Goal: Task Accomplishment & Management: Use online tool/utility

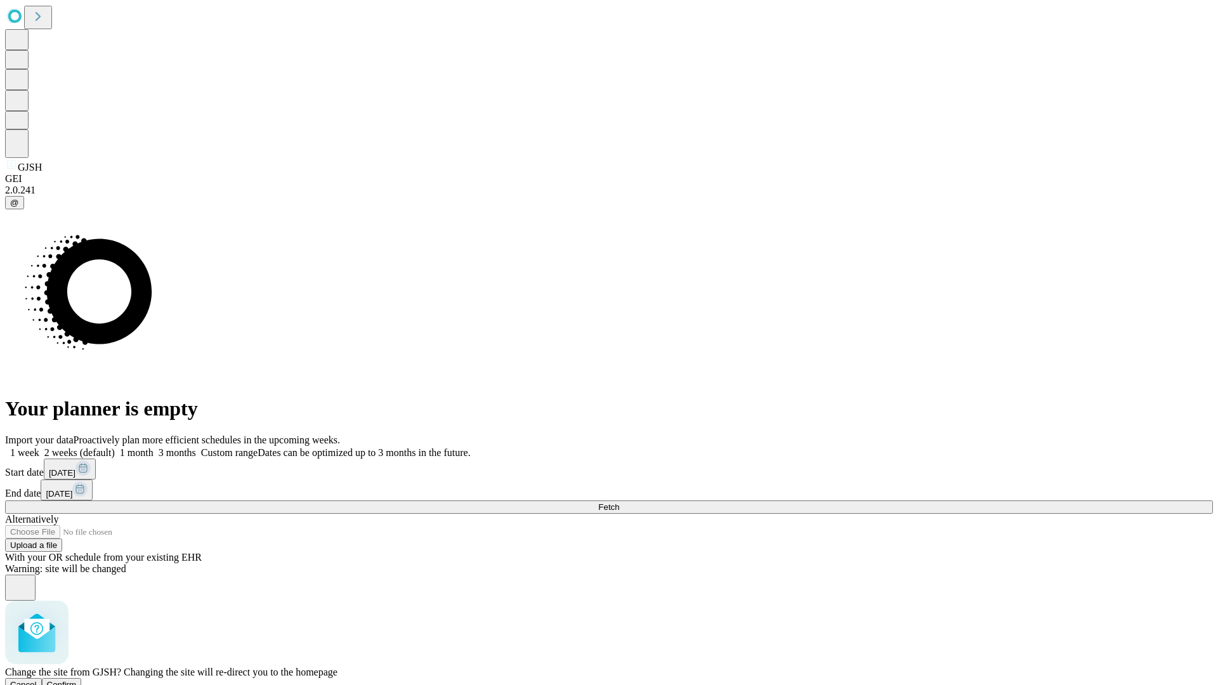
click at [77, 680] on span "Confirm" at bounding box center [62, 685] width 30 height 10
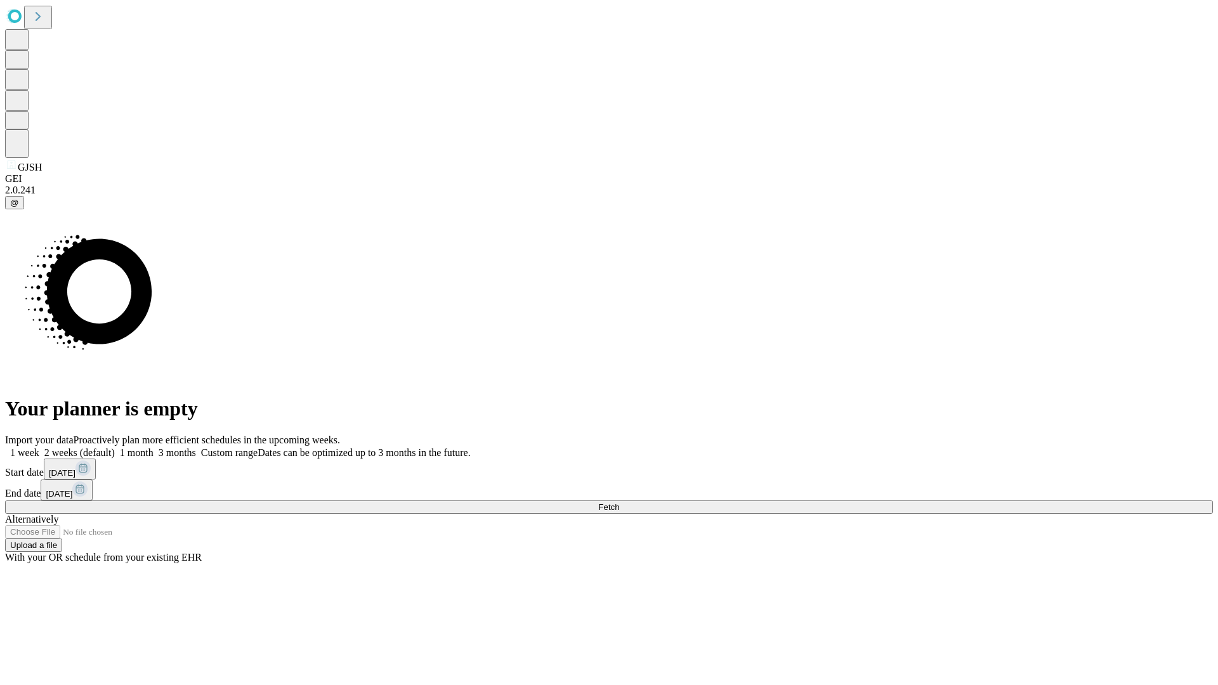
click at [154, 447] on label "1 month" at bounding box center [134, 452] width 39 height 11
click at [619, 502] on span "Fetch" at bounding box center [608, 507] width 21 height 10
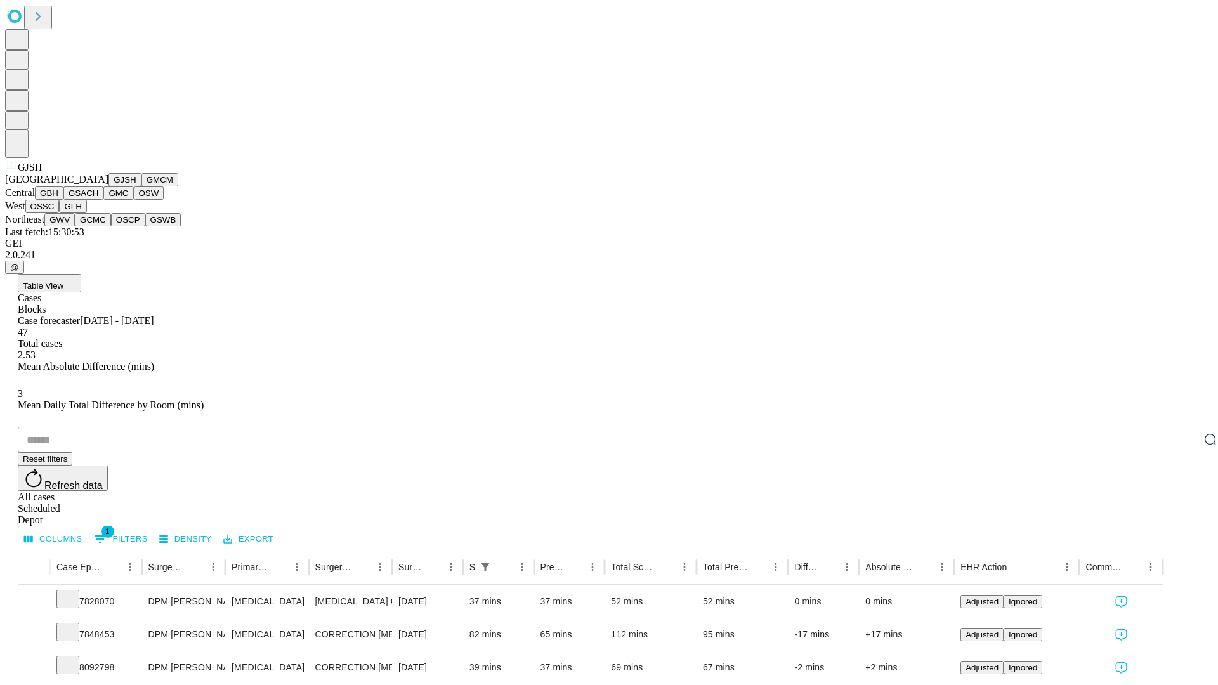
click at [141, 186] on button "GMCM" at bounding box center [159, 179] width 37 height 13
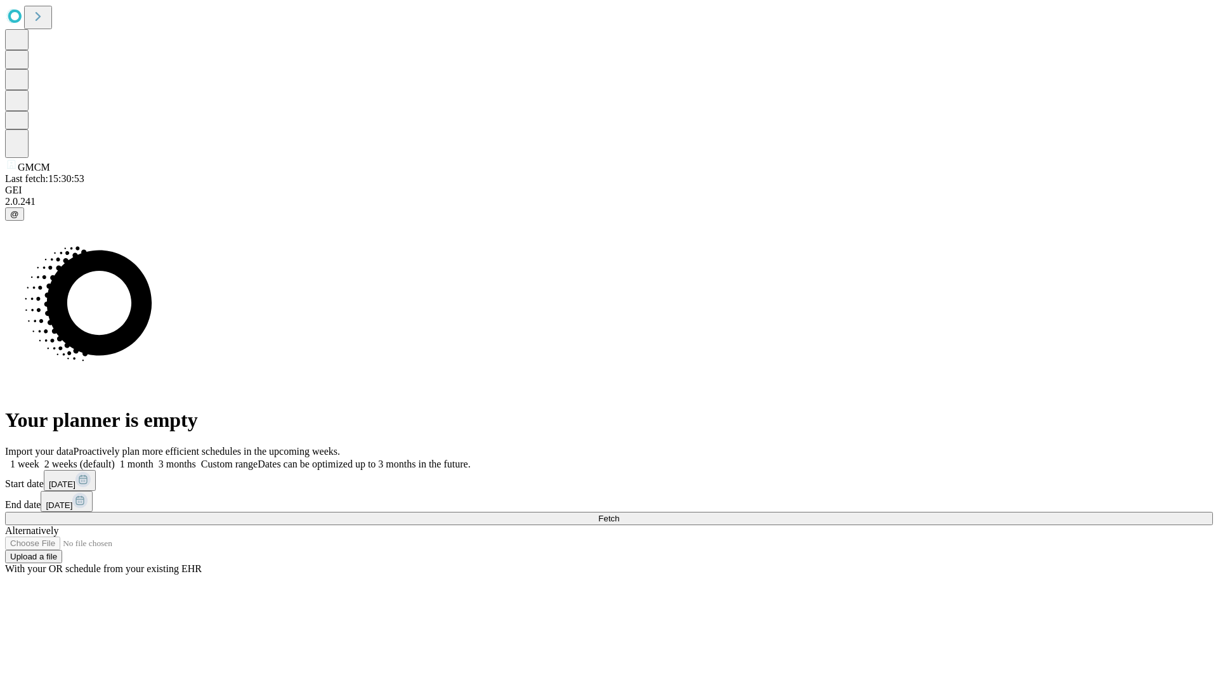
click at [154, 459] on label "1 month" at bounding box center [134, 464] width 39 height 11
click at [619, 514] on span "Fetch" at bounding box center [608, 519] width 21 height 10
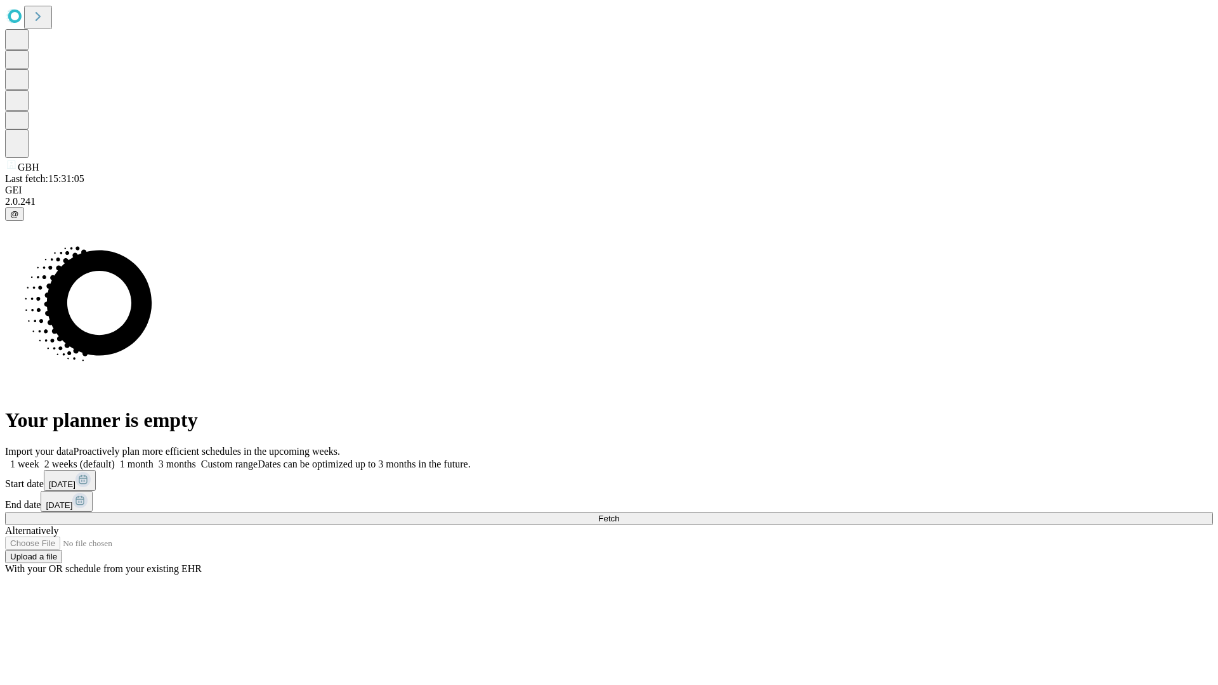
click at [154, 459] on label "1 month" at bounding box center [134, 464] width 39 height 11
click at [619, 514] on span "Fetch" at bounding box center [608, 519] width 21 height 10
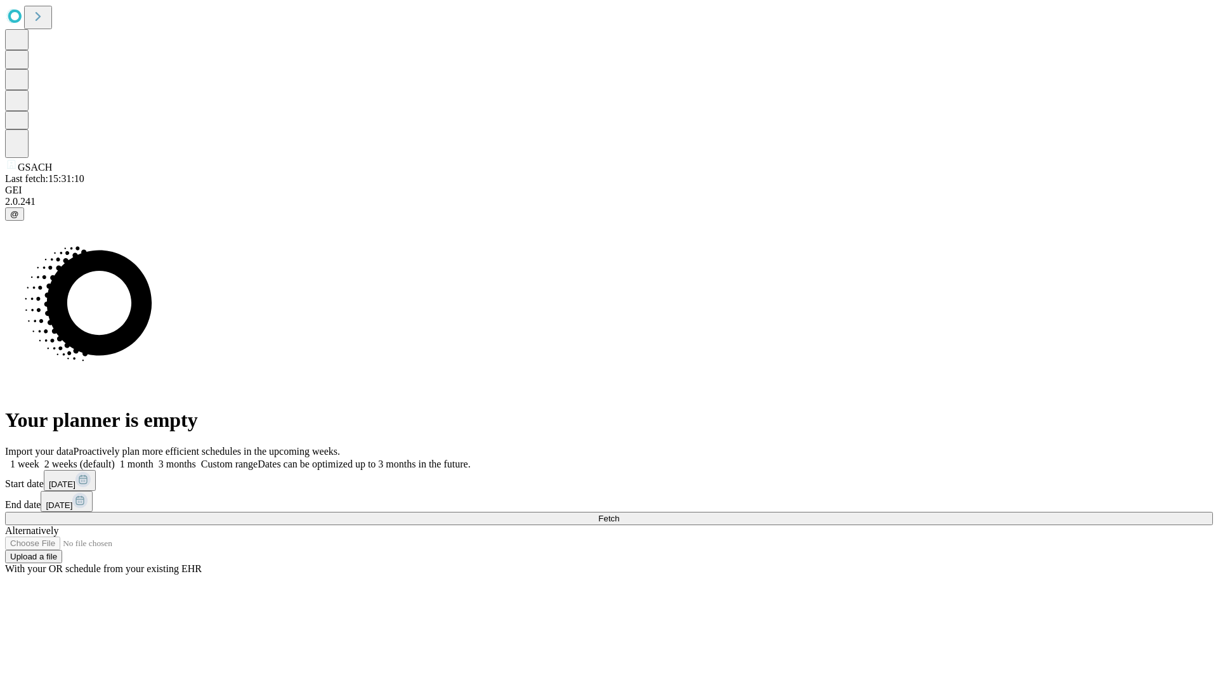
click at [154, 459] on label "1 month" at bounding box center [134, 464] width 39 height 11
click at [619, 514] on span "Fetch" at bounding box center [608, 519] width 21 height 10
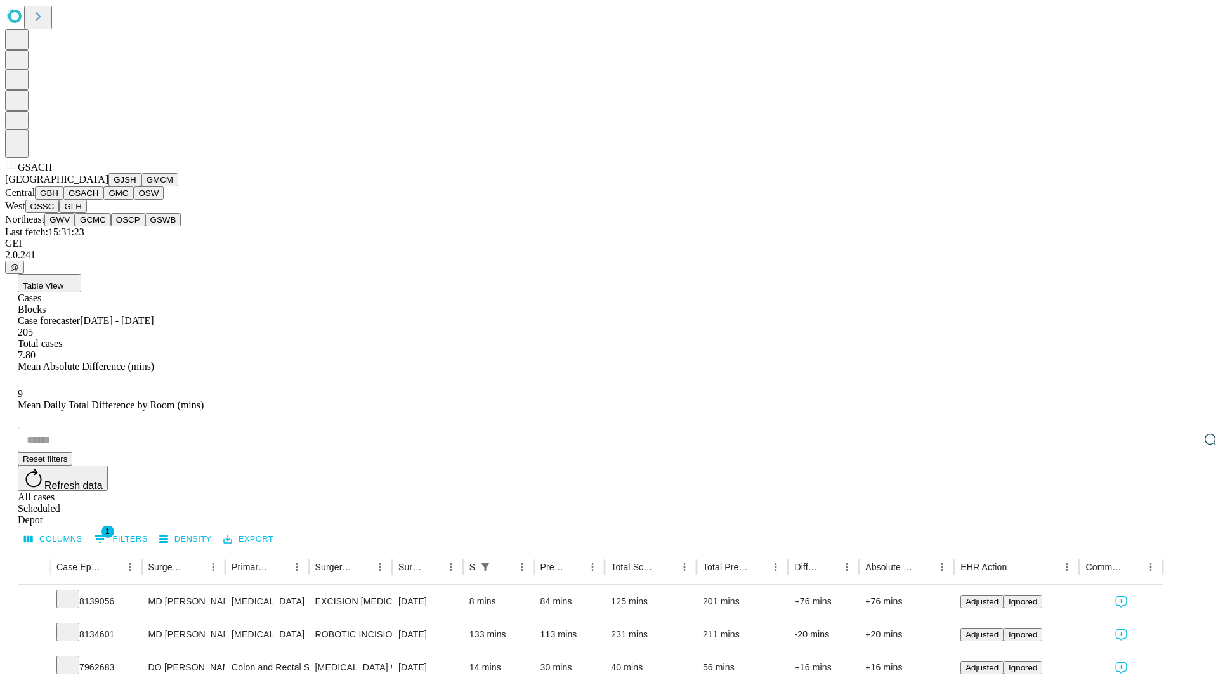
click at [103, 200] on button "GMC" at bounding box center [118, 192] width 30 height 13
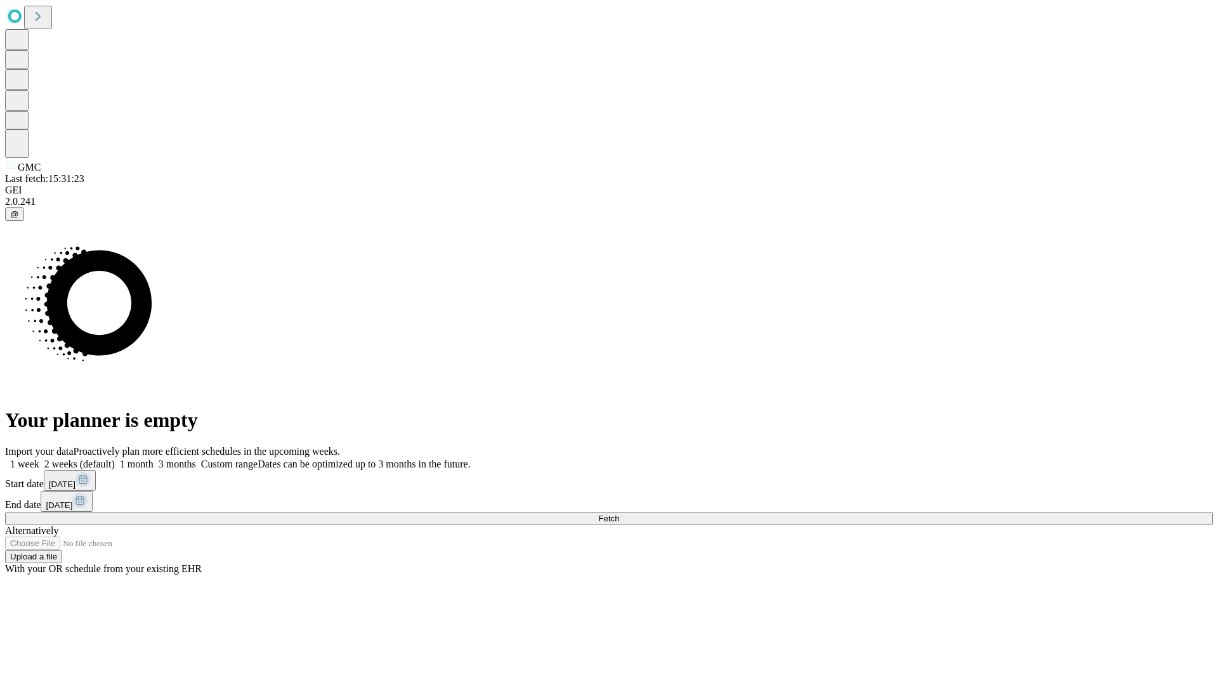
click at [154, 459] on label "1 month" at bounding box center [134, 464] width 39 height 11
click at [619, 514] on span "Fetch" at bounding box center [608, 519] width 21 height 10
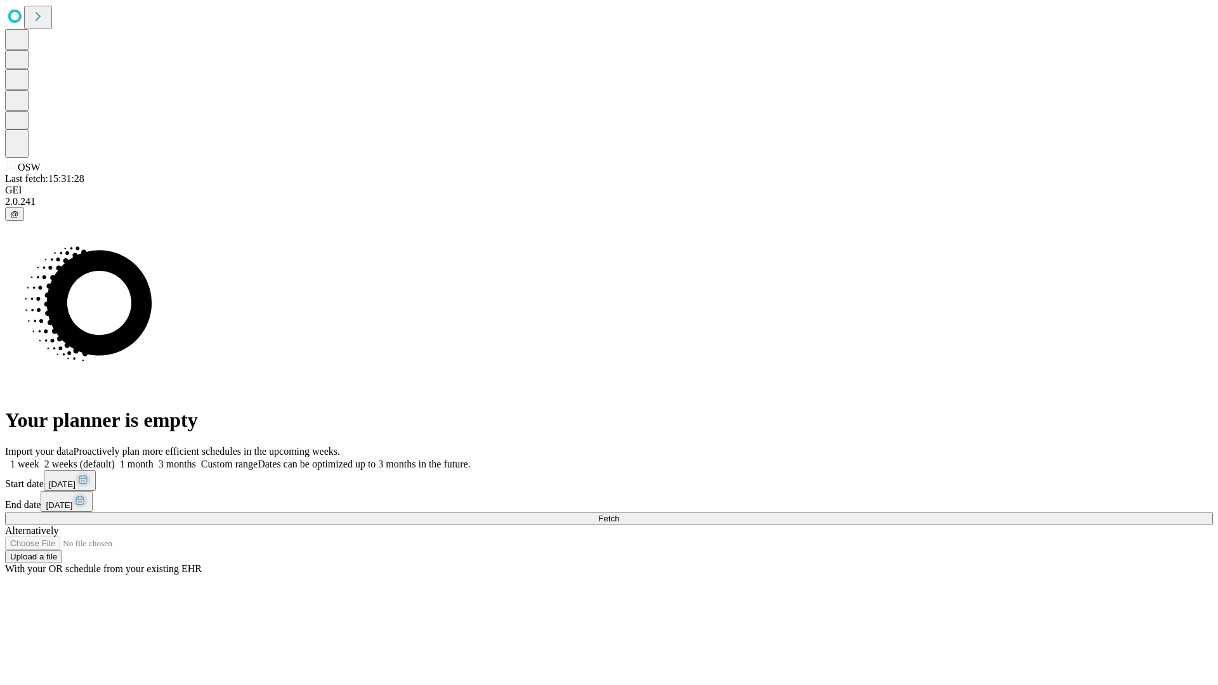
click at [154, 459] on label "1 month" at bounding box center [134, 464] width 39 height 11
click at [619, 514] on span "Fetch" at bounding box center [608, 519] width 21 height 10
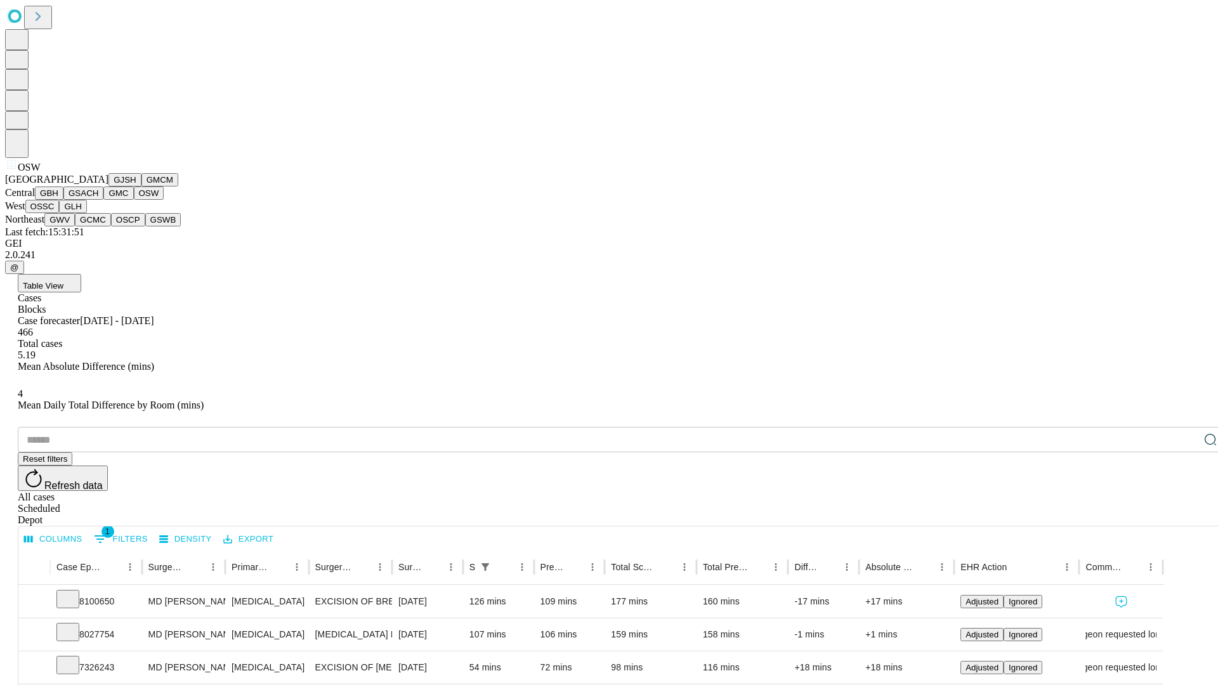
click at [60, 213] on button "OSSC" at bounding box center [42, 206] width 34 height 13
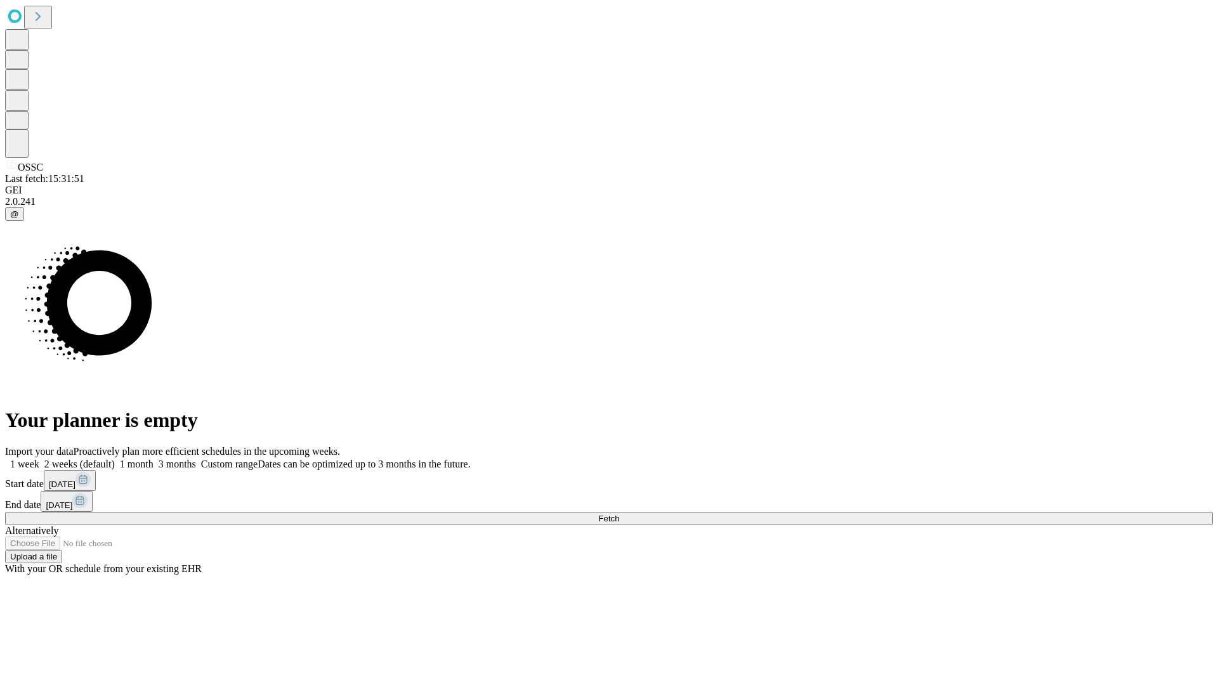
click at [619, 514] on span "Fetch" at bounding box center [608, 519] width 21 height 10
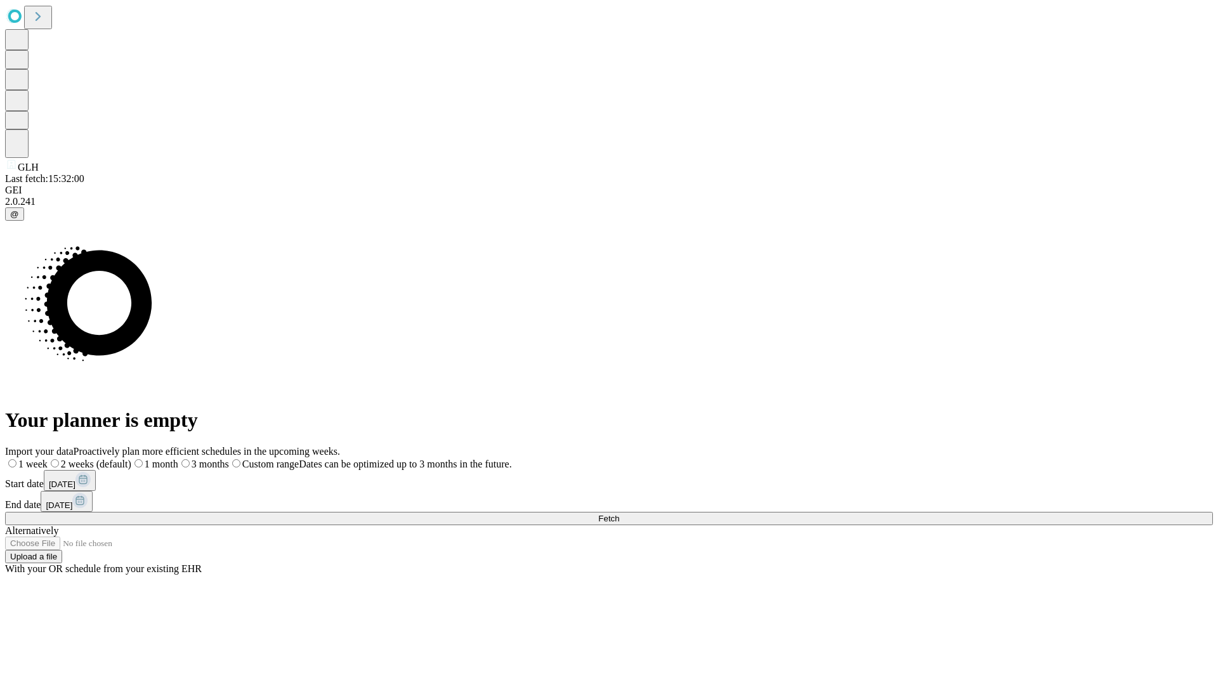
click at [178, 459] on label "1 month" at bounding box center [154, 464] width 47 height 11
click at [619, 514] on span "Fetch" at bounding box center [608, 519] width 21 height 10
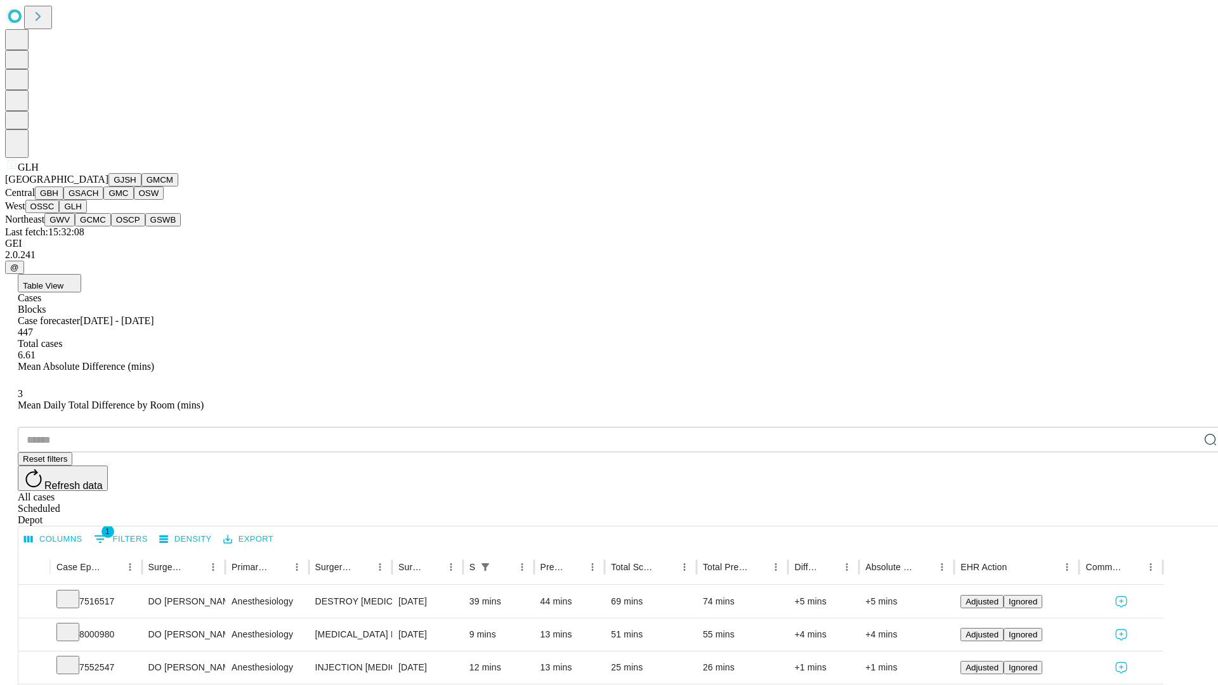
click at [75, 226] on button "GWV" at bounding box center [59, 219] width 30 height 13
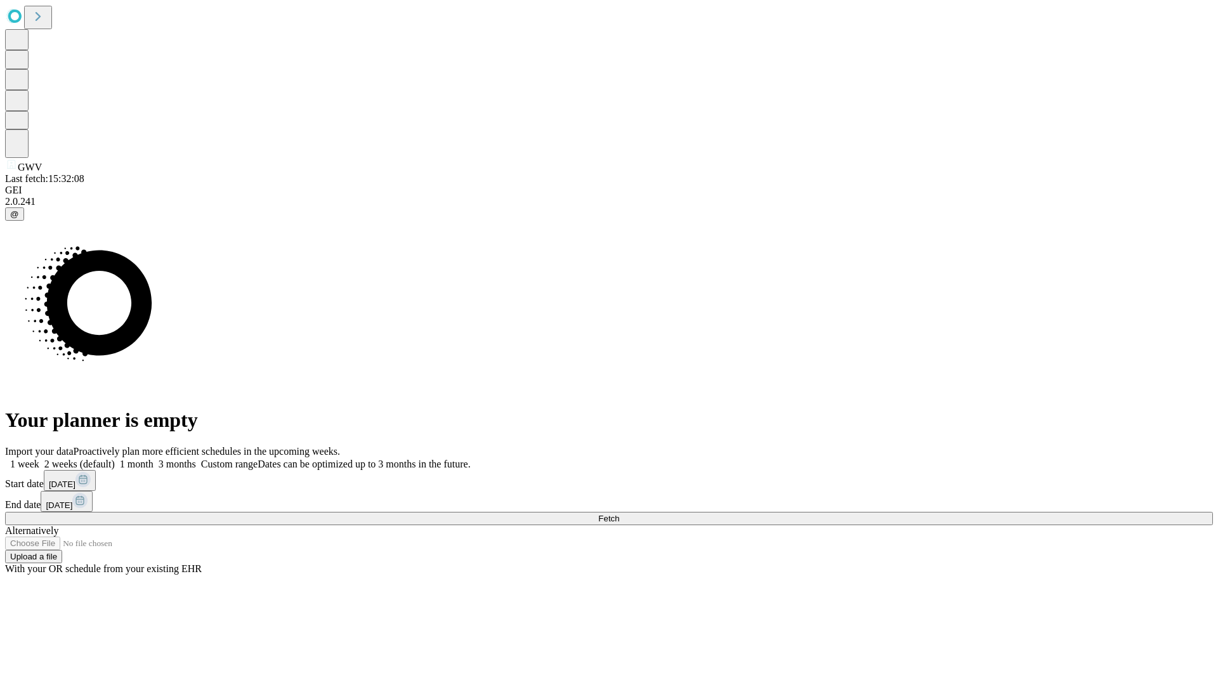
click at [154, 459] on label "1 month" at bounding box center [134, 464] width 39 height 11
click at [619, 514] on span "Fetch" at bounding box center [608, 519] width 21 height 10
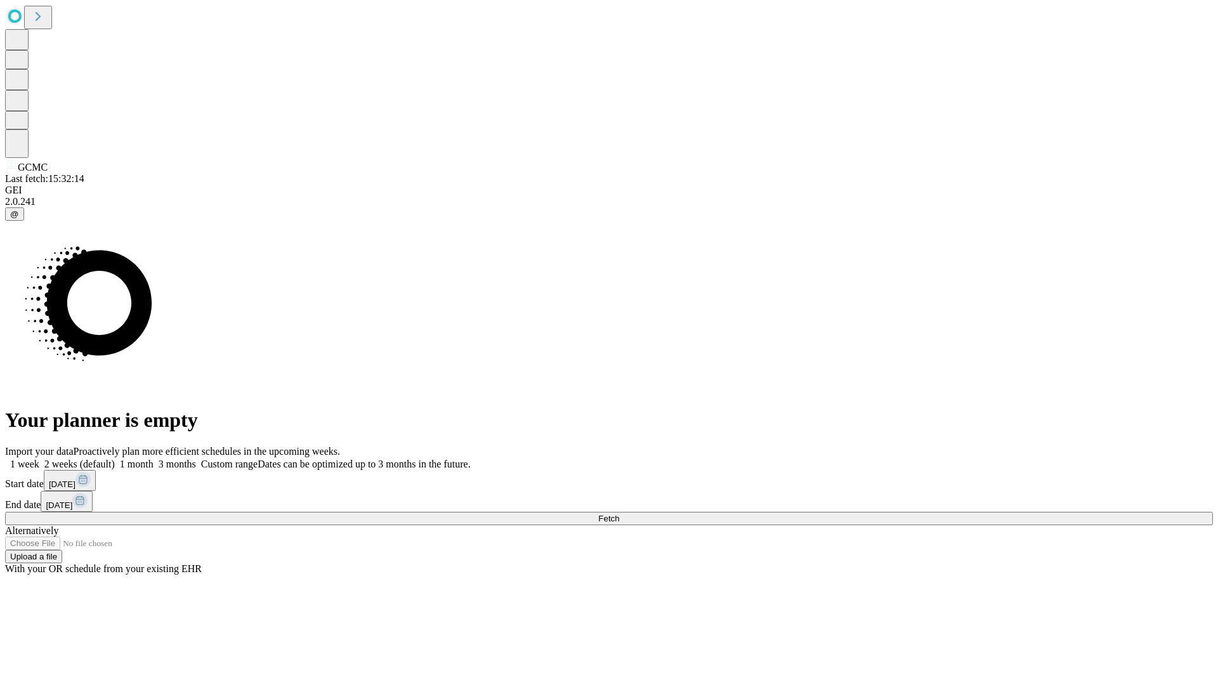
click at [154, 459] on label "1 month" at bounding box center [134, 464] width 39 height 11
click at [619, 514] on span "Fetch" at bounding box center [608, 519] width 21 height 10
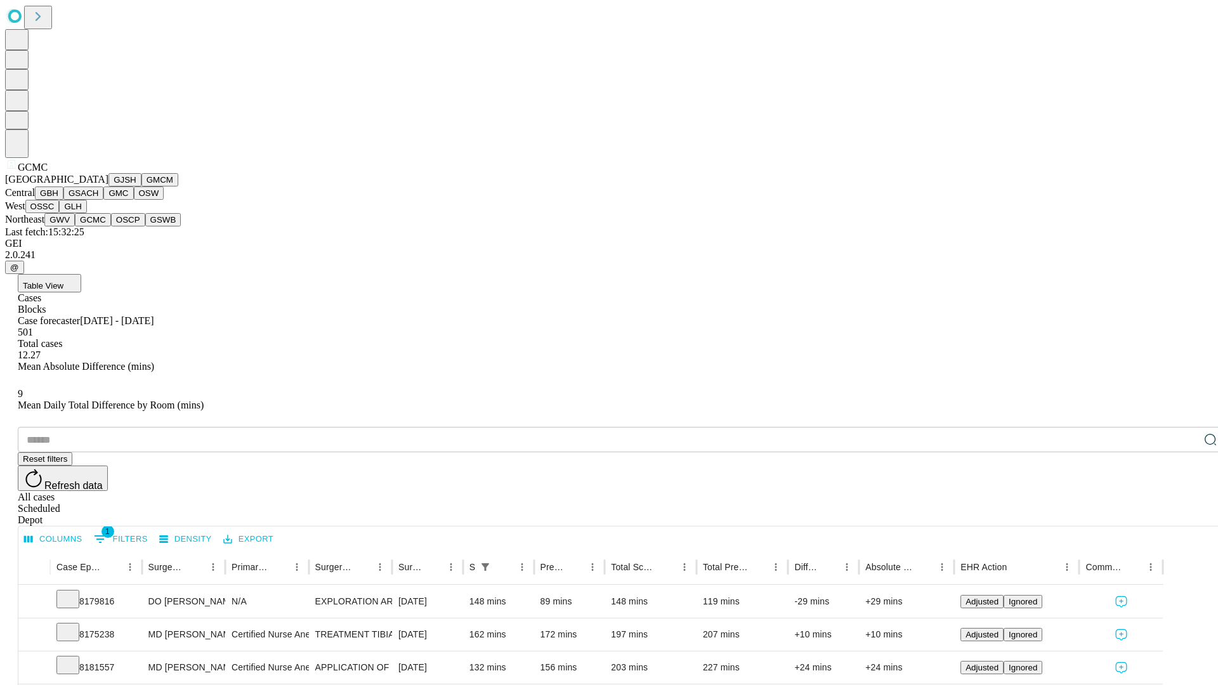
click at [111, 226] on button "OSCP" at bounding box center [128, 219] width 34 height 13
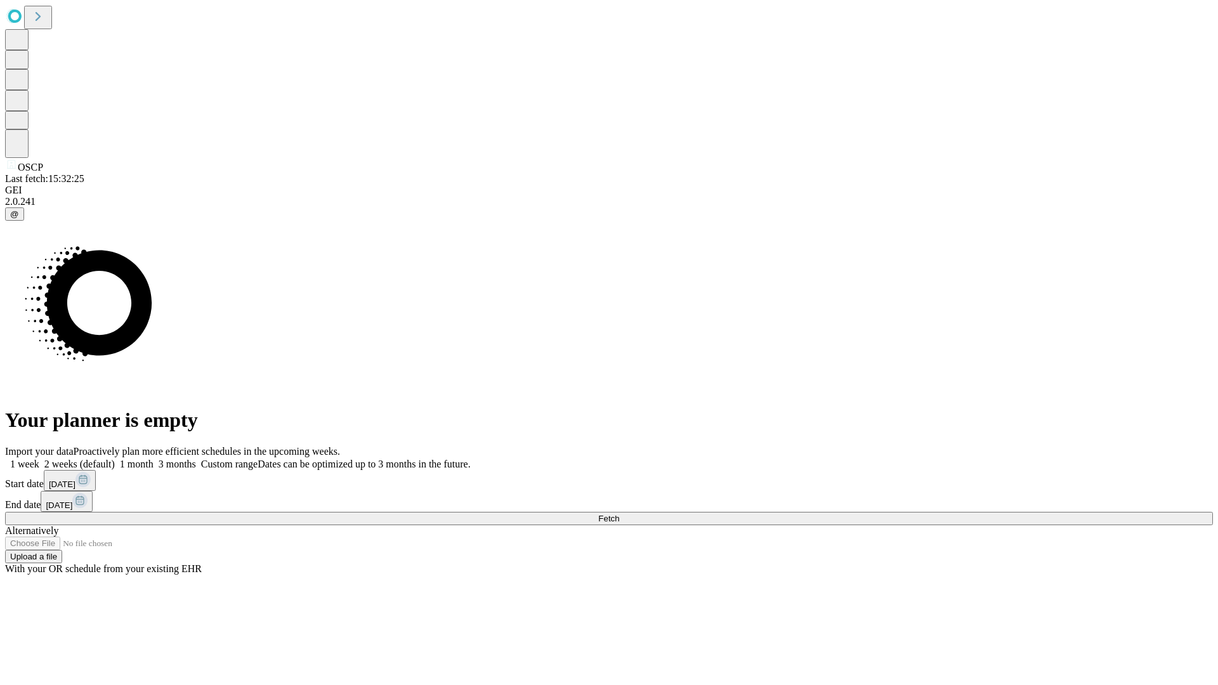
click at [154, 459] on label "1 month" at bounding box center [134, 464] width 39 height 11
click at [619, 514] on span "Fetch" at bounding box center [608, 519] width 21 height 10
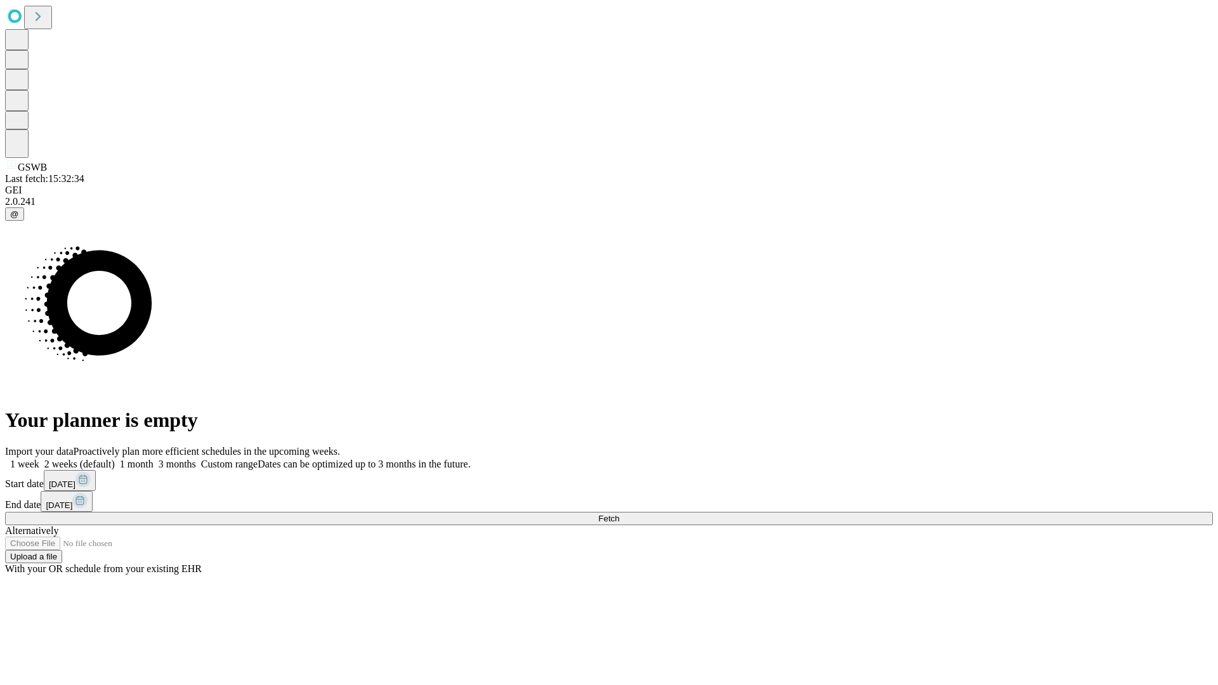
click at [154, 459] on label "1 month" at bounding box center [134, 464] width 39 height 11
click at [619, 514] on span "Fetch" at bounding box center [608, 519] width 21 height 10
